Goal: Task Accomplishment & Management: Use online tool/utility

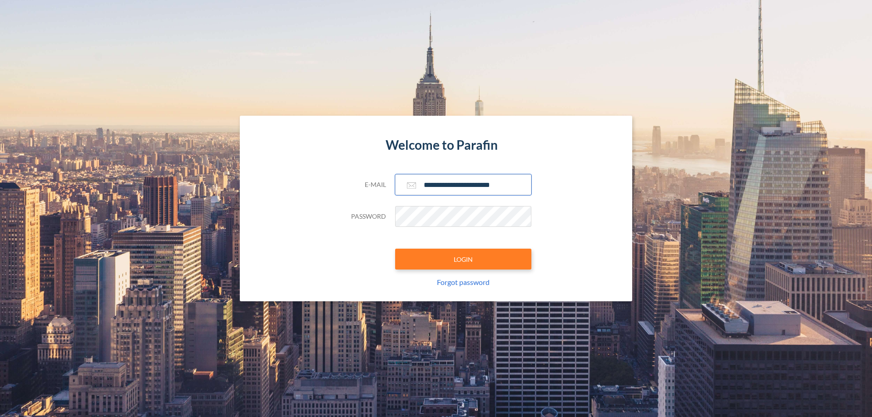
type input "**********"
click at [463, 259] on button "LOGIN" at bounding box center [463, 259] width 136 height 21
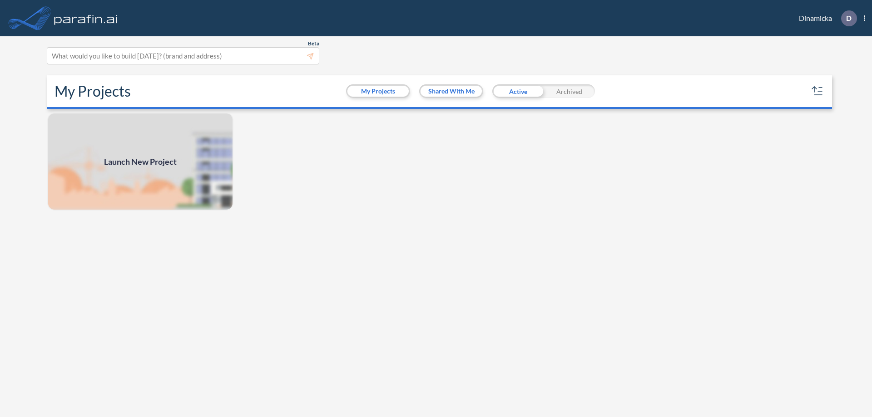
scroll to position [2, 0]
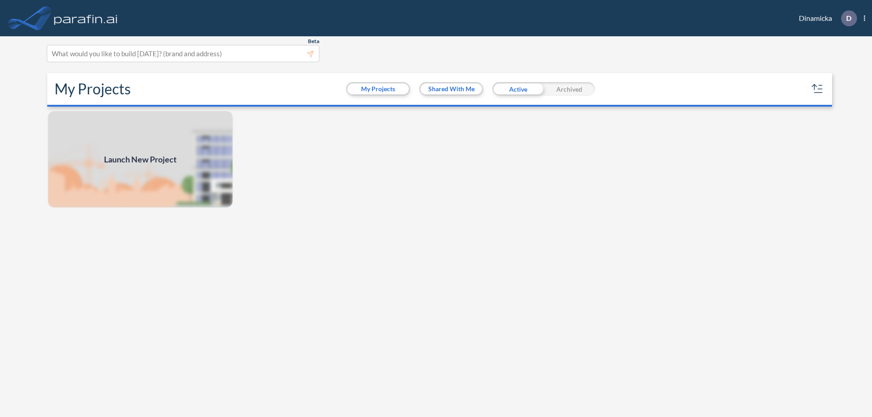
click at [140, 159] on span "Launch New Project" at bounding box center [140, 159] width 73 height 12
